Goal: Task Accomplishment & Management: Complete application form

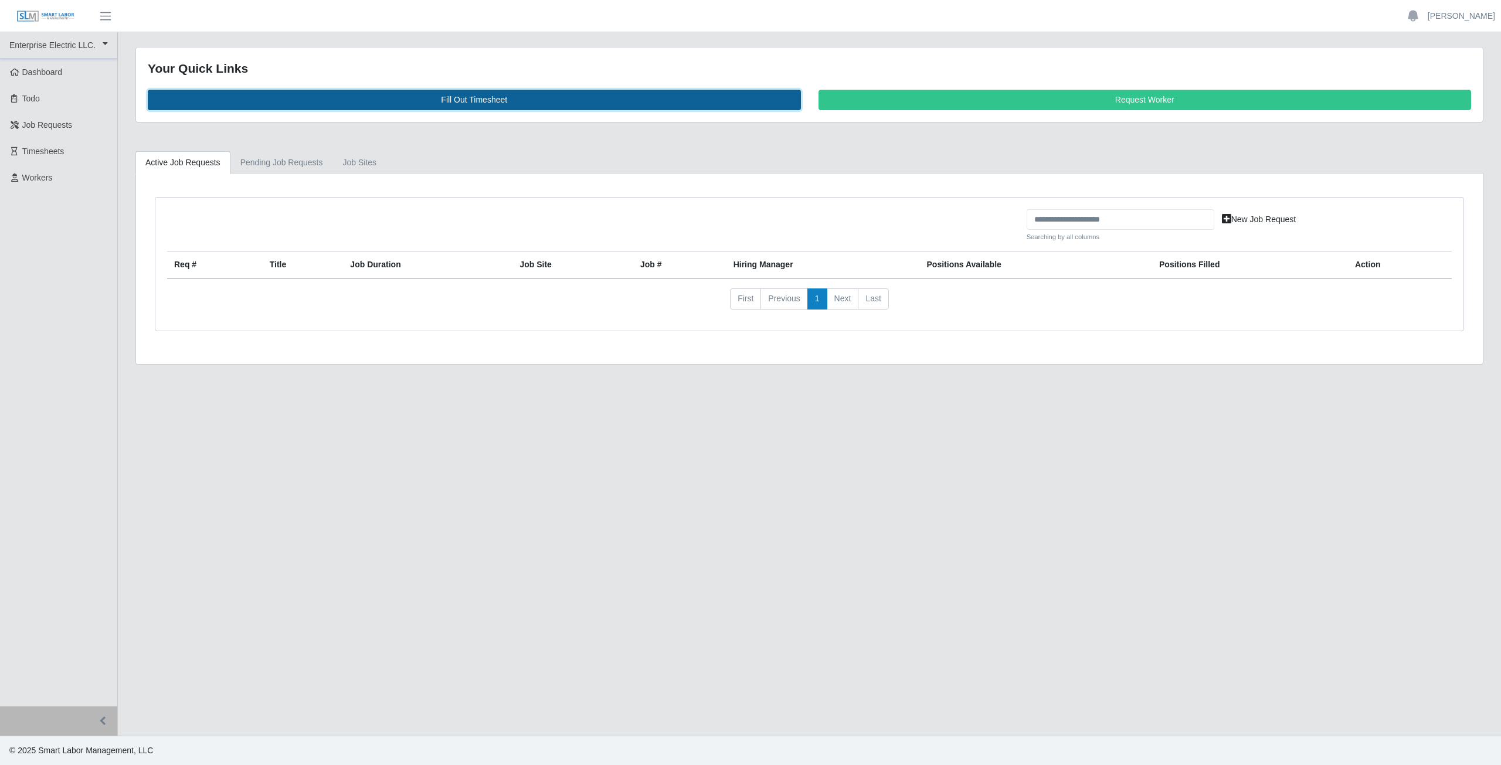
click at [471, 98] on link "Fill Out Timesheet" at bounding box center [474, 100] width 653 height 21
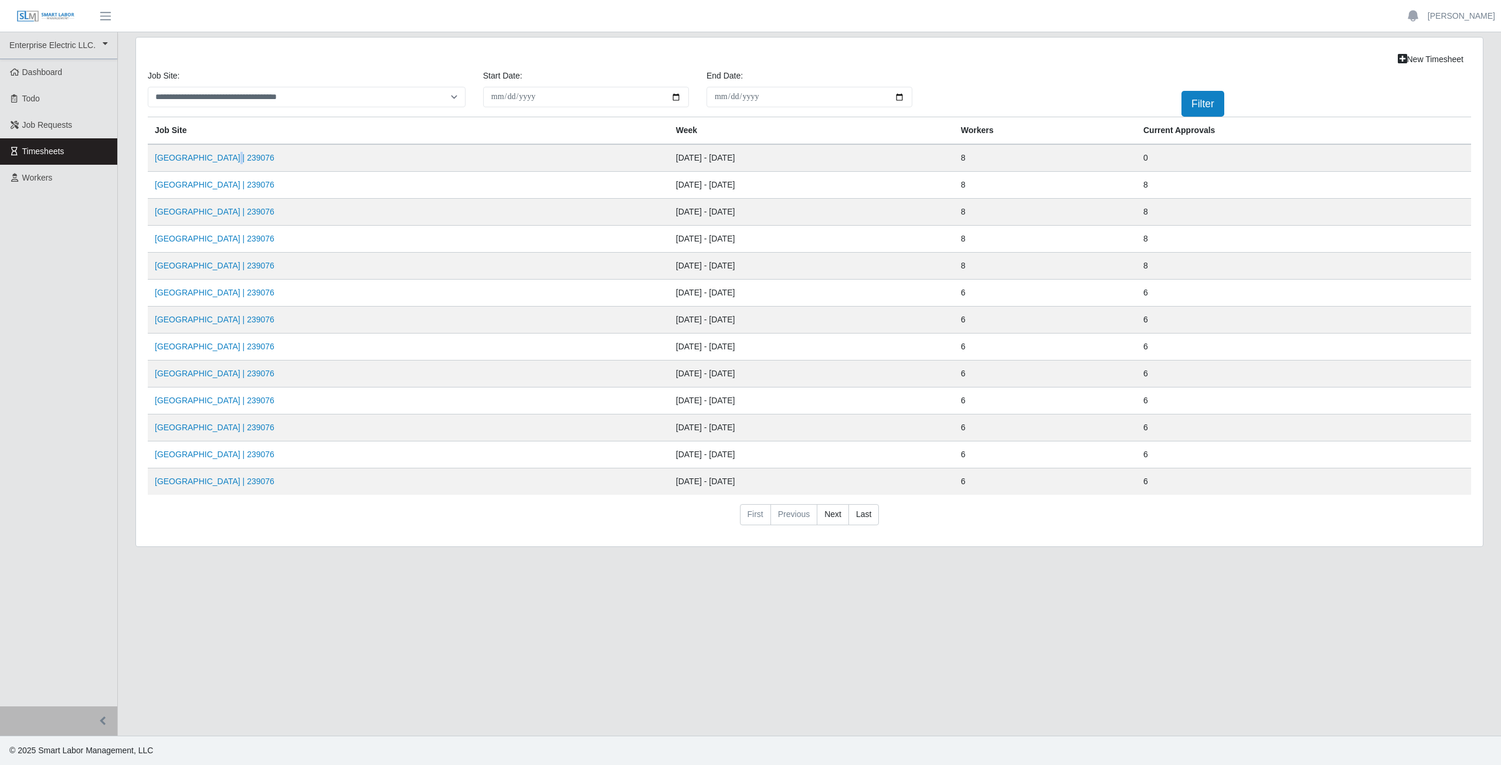
click at [226, 150] on td "Midland Memorial INFILL | 239076" at bounding box center [408, 158] width 521 height 28
click at [225, 159] on link "Midland Memorial INFILL | 239076" at bounding box center [215, 157] width 120 height 9
